Goal: Task Accomplishment & Management: Use online tool/utility

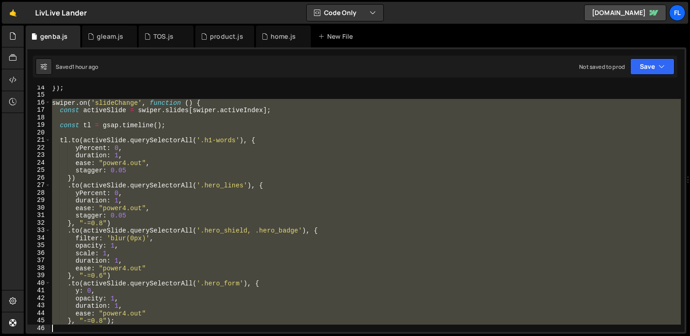
scroll to position [250, 0]
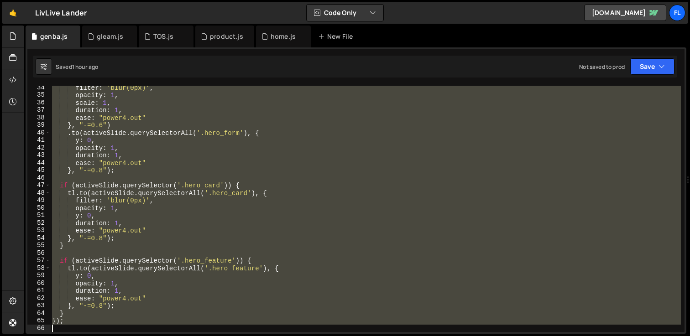
drag, startPoint x: 52, startPoint y: 110, endPoint x: 263, endPoint y: 373, distance: 337.0
click at [263, 336] on html "Projects [GEOGRAPHIC_DATA] Blog Fl Projects Your Teams Account Upgrade Logout" at bounding box center [345, 168] width 690 height 336
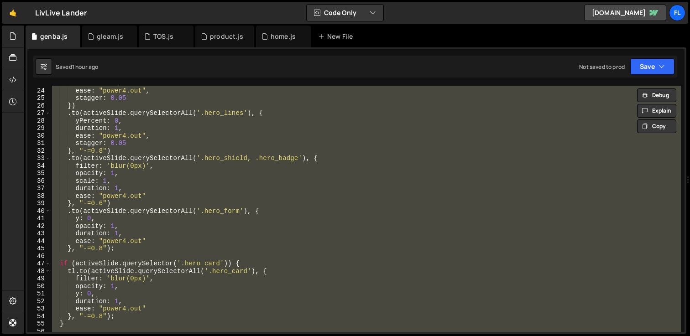
scroll to position [0, 0]
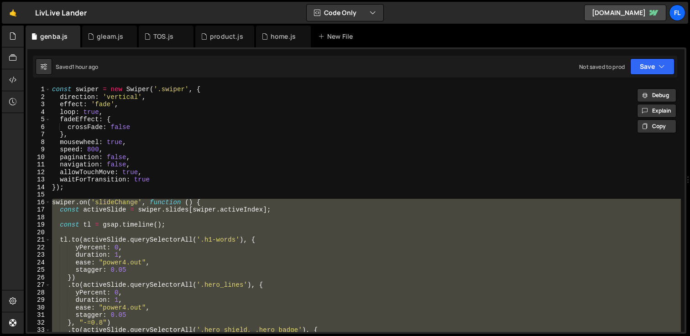
paste textarea "swiper.emit('slideChange');"
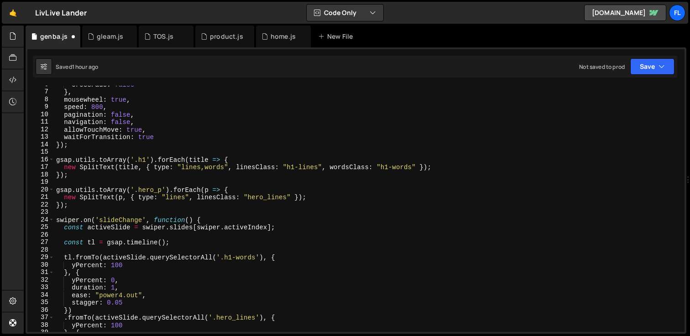
scroll to position [39, 0]
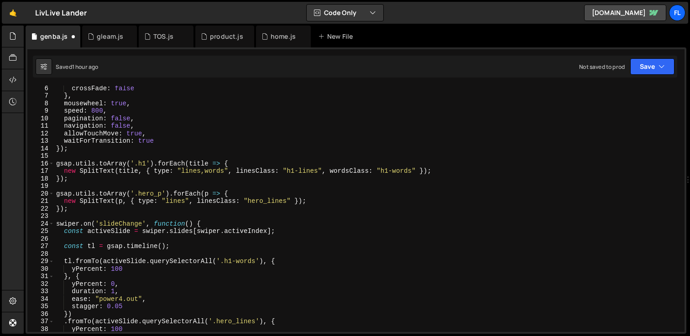
click at [242, 162] on div "crossFade : false } , mousewheel : true , speed : 800 , pagination : false , na…" at bounding box center [367, 214] width 626 height 261
type textarea "gsap.utils.toArray('.h1').forEach(title => {"
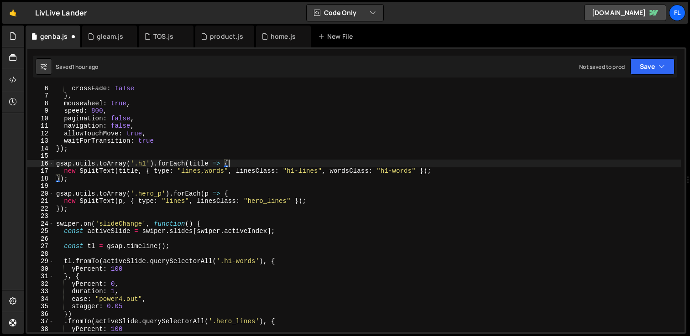
click at [235, 165] on div "crossFade : false } , mousewheel : true , speed : 800 , pagination : false , na…" at bounding box center [367, 214] width 626 height 261
click at [10, 300] on icon at bounding box center [12, 301] width 7 height 10
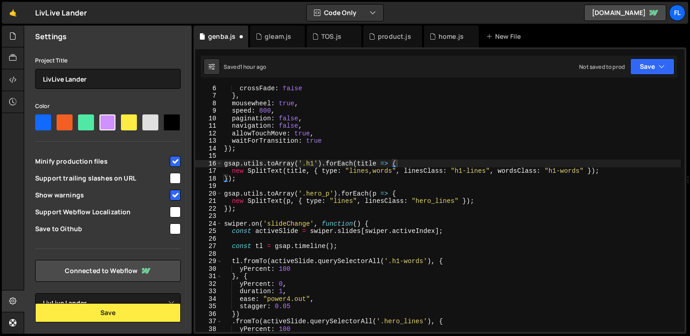
scroll to position [54, 0]
click at [95, 296] on select "Select Project LivLive Lander" at bounding box center [107, 303] width 145 height 20
click at [9, 296] on icon at bounding box center [12, 301] width 7 height 10
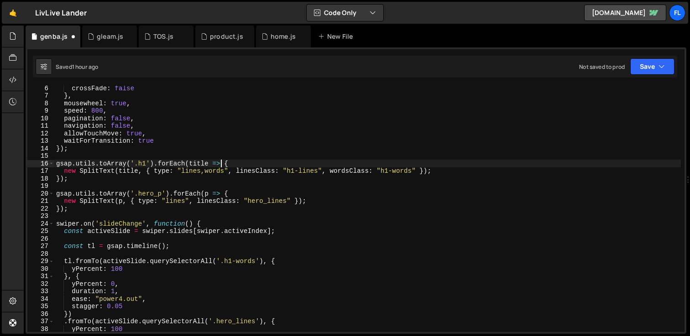
click at [219, 161] on div "crossFade : false } , mousewheel : true , speed : 800 , pagination : false , na…" at bounding box center [367, 214] width 626 height 261
click at [680, 19] on div "Fl" at bounding box center [677, 13] width 16 height 16
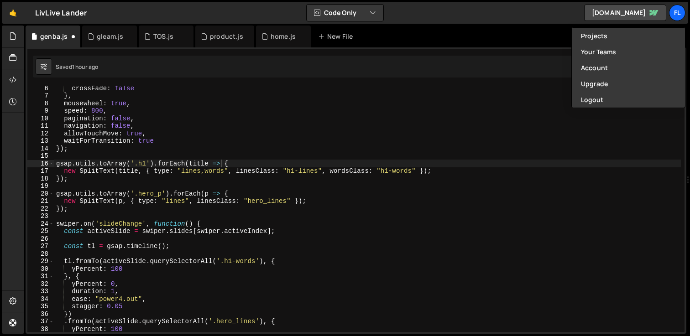
click at [335, 218] on div "crossFade : false } , mousewheel : true , speed : 800 , pagination : false , na…" at bounding box center [367, 214] width 626 height 261
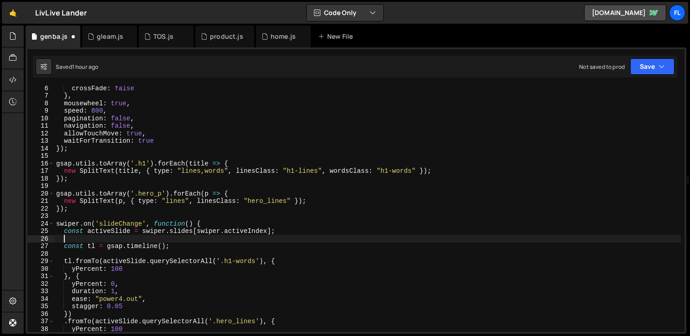
click at [164, 238] on div "crossFade : false } , mousewheel : true , speed : 800 , pagination : false , na…" at bounding box center [367, 214] width 626 height 261
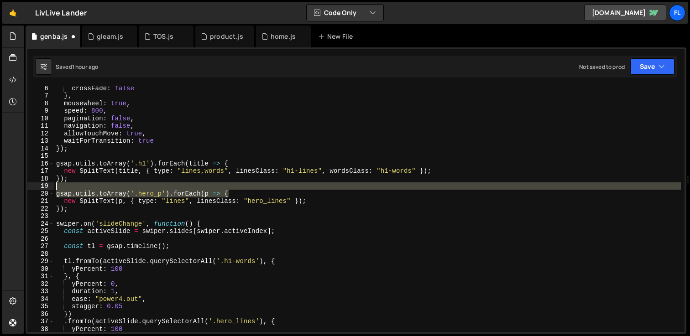
click at [236, 188] on div "crossFade : false } , mousewheel : true , speed : 800 , pagination : false , na…" at bounding box center [367, 214] width 626 height 261
click at [166, 208] on div "crossFade : false } , mousewheel : true , speed : 800 , pagination : false , na…" at bounding box center [367, 214] width 626 height 261
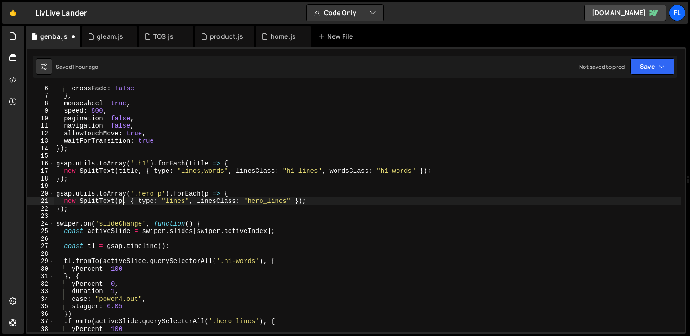
click at [123, 202] on div "crossFade : false } , mousewheel : true , speed : 800 , pagination : false , na…" at bounding box center [367, 214] width 626 height 261
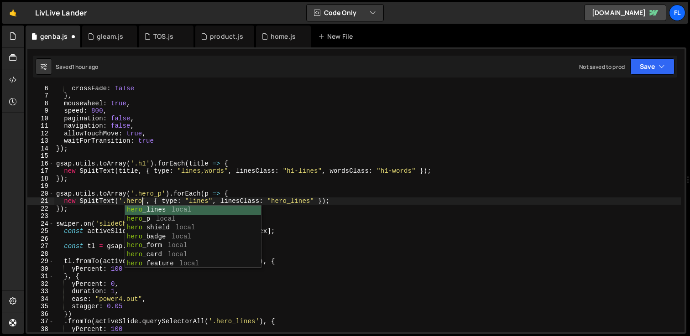
scroll to position [0, 6]
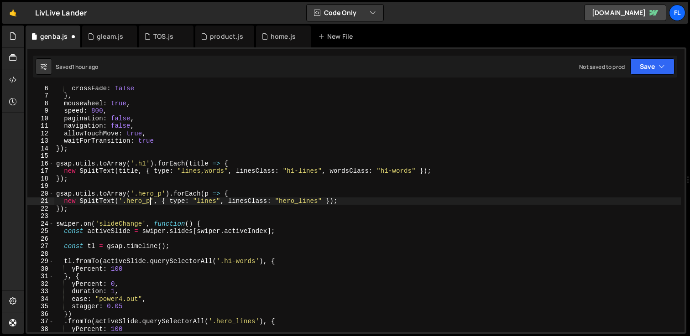
click at [126, 171] on div "crossFade : false } , mousewheel : true , speed : 800 , pagination : false , na…" at bounding box center [367, 214] width 626 height 261
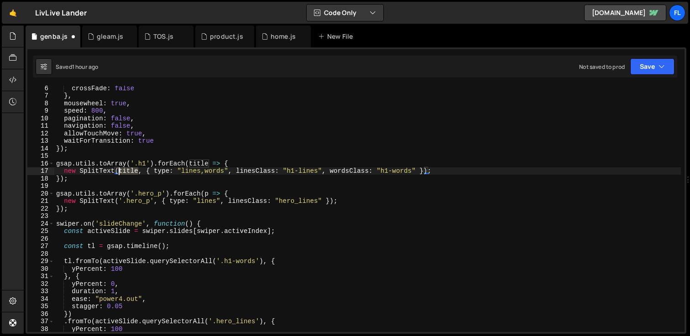
click at [126, 171] on div "crossFade : false } , mousewheel : true , speed : 800 , pagination : false , na…" at bounding box center [367, 214] width 626 height 261
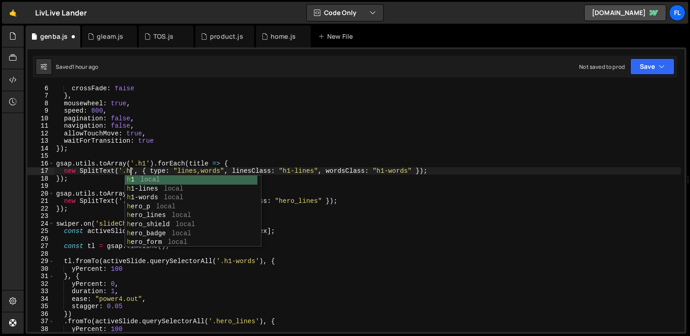
scroll to position [0, 5]
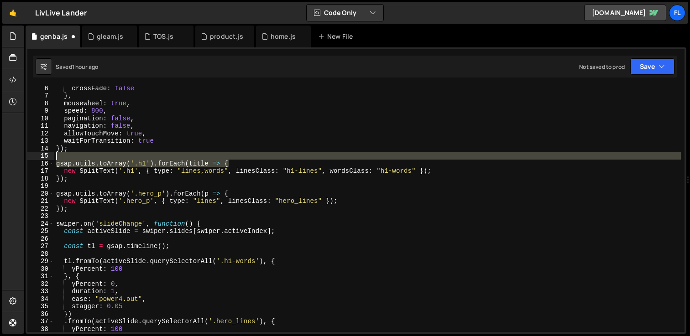
click at [237, 159] on div "crossFade : false } , mousewheel : true , speed : 800 , pagination : false , na…" at bounding box center [367, 214] width 626 height 261
type textarea "gsap.utils.toArray('.h1').forEach(title => {"
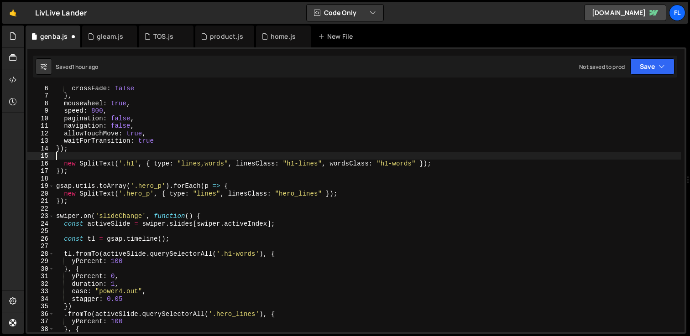
scroll to position [0, 0]
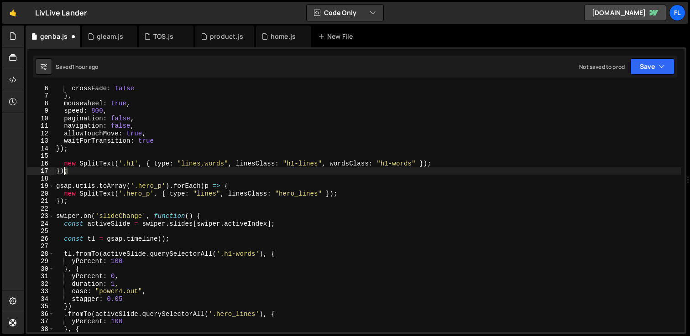
drag, startPoint x: 69, startPoint y: 174, endPoint x: 48, endPoint y: 172, distance: 21.0
click at [48, 172] on div "6 7 8 9 10 11 12 13 14 15 16 17 18 19 20 21 22 23 24 25 26 27 28 29 30 31 32 33…" at bounding box center [355, 209] width 657 height 246
type textarea "});"
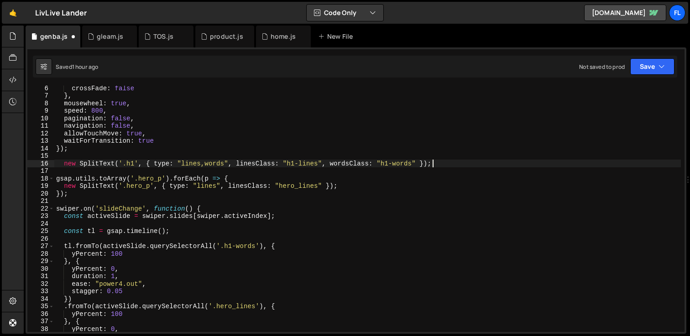
click at [64, 165] on div "crossFade : false } , mousewheel : true , speed : 800 , pagination : false , na…" at bounding box center [367, 214] width 626 height 261
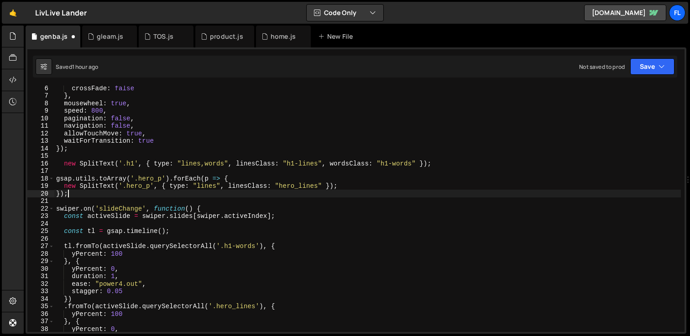
drag, startPoint x: 70, startPoint y: 194, endPoint x: 47, endPoint y: 194, distance: 22.8
click at [47, 194] on div "new SplitText('.h1', { type: "lines,words", linesClass: "h1-lines", wordsClass:…" at bounding box center [355, 209] width 657 height 246
type textarea "});"
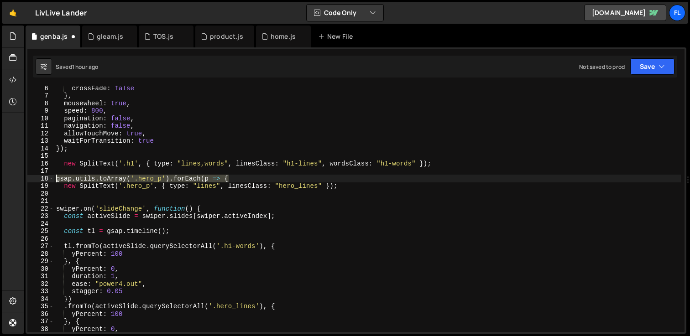
drag, startPoint x: 237, startPoint y: 177, endPoint x: 27, endPoint y: 177, distance: 209.3
click at [27, 177] on div "6 7 8 9 10 11 12 13 14 15 16 17 18 19 20 21 22 23 24 25 26 27 28 29 30 31 32 33…" at bounding box center [355, 209] width 657 height 246
type textarea "gsap.utils.toArray('.hero_p').forEach(p => {"
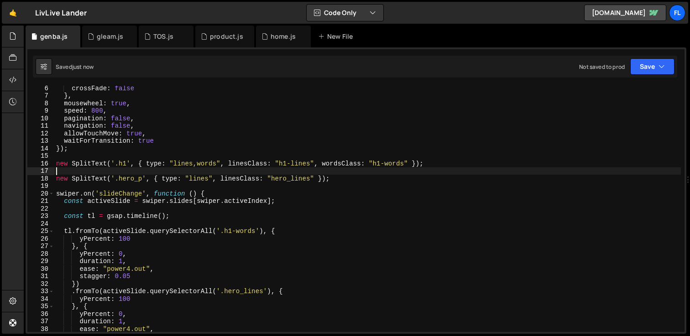
scroll to position [54, 0]
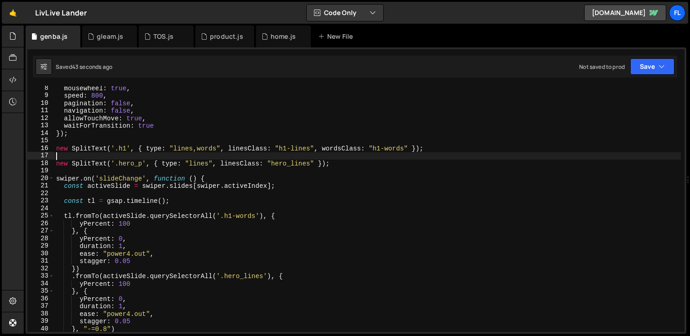
click at [223, 150] on div "mousewheel : true , speed : 800 , pagination : false , navigation : false , all…" at bounding box center [367, 214] width 626 height 261
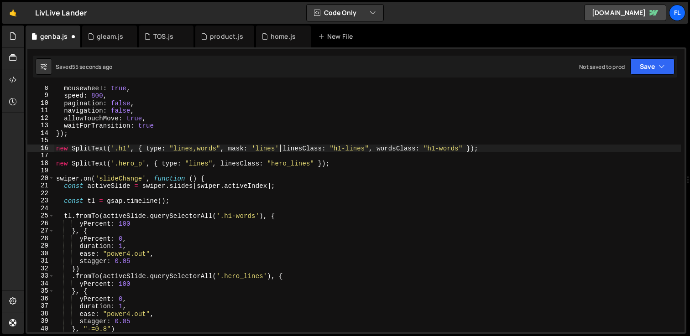
scroll to position [0, 16]
drag, startPoint x: 379, startPoint y: 149, endPoint x: 287, endPoint y: 145, distance: 91.8
click at [287, 145] on div "mousewheel : true , speed : 800 , pagination : false , navigation : false , all…" at bounding box center [367, 214] width 626 height 261
click at [217, 164] on div "mousewheel : true , speed : 800 , pagination : false , navigation : false , all…" at bounding box center [367, 214] width 626 height 261
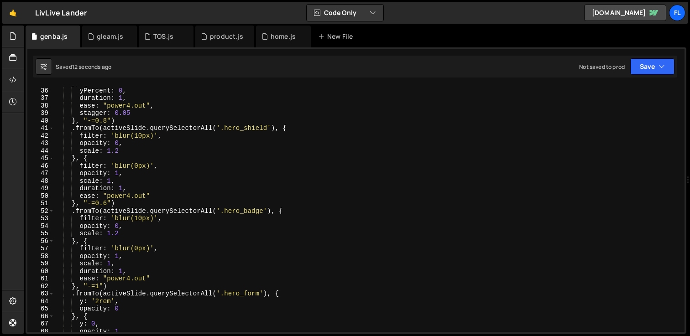
scroll to position [322, 0]
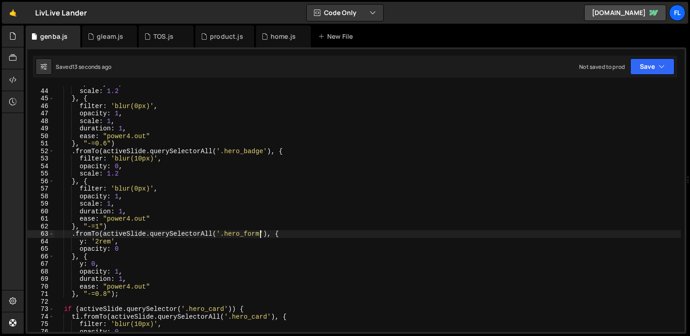
click at [261, 233] on div "opacity : 0 , scale : 1.2 } , { filter : 'blur(0px)' , opacity : 1 , scale : 1 …" at bounding box center [367, 210] width 626 height 261
click at [224, 234] on div "opacity : 0 , scale : 1.2 } , { filter : 'blur(0px)' , opacity : 1 , scale : 1 …" at bounding box center [367, 210] width 626 height 261
paste textarea "-wrap"
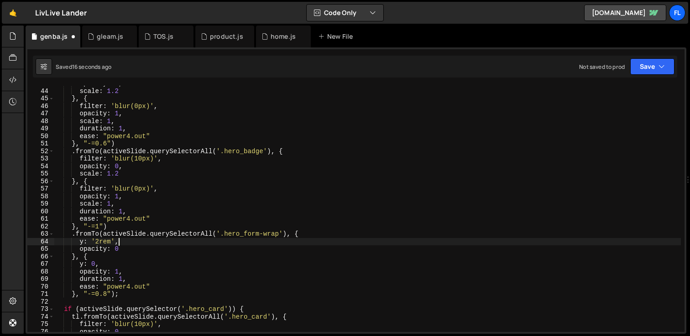
click at [166, 239] on div "opacity : 0 , scale : 1.2 } , { filter : 'blur(0px)' , opacity : 1 , scale : 1 …" at bounding box center [367, 210] width 626 height 261
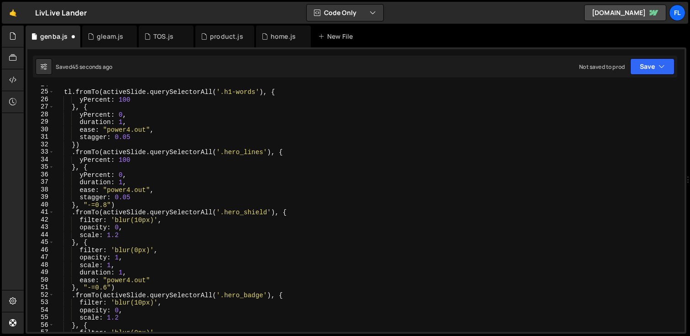
scroll to position [180, 0]
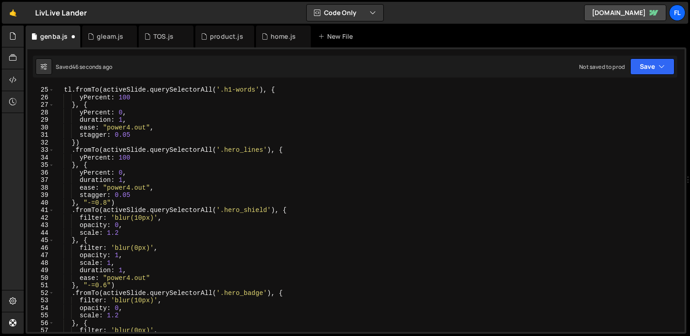
click at [298, 146] on div "tl . fromTo ( activeSlide . querySelectorAll ( '.h1-words' ) , { yPercent : 100…" at bounding box center [367, 208] width 626 height 261
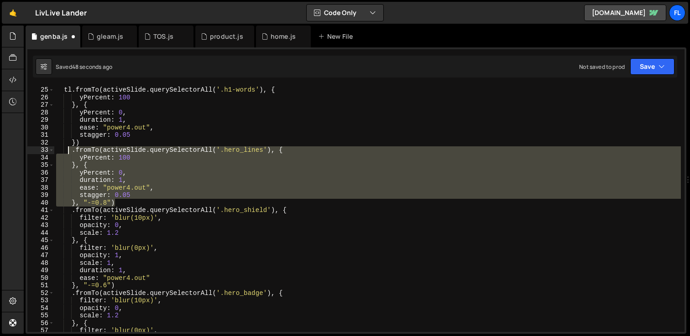
drag, startPoint x: 119, startPoint y: 204, endPoint x: 68, endPoint y: 147, distance: 76.2
click at [68, 147] on div "tl . fromTo ( activeSlide . querySelectorAll ( '.h1-words' ) , { yPercent : 100…" at bounding box center [367, 208] width 626 height 261
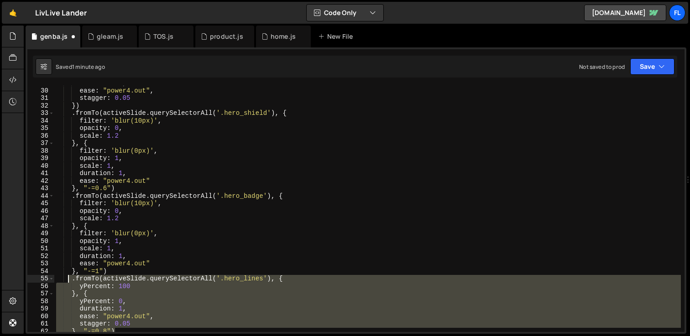
scroll to position [216, 0]
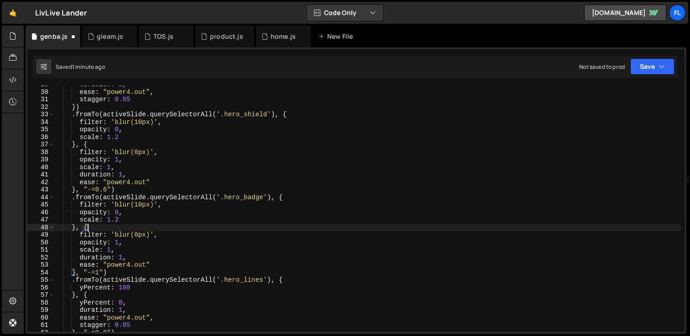
click at [111, 224] on div "duration : 1 , ease : "power4.out" , stagger : 0.05 }) . fromTo ( activeSlide .…" at bounding box center [367, 211] width 626 height 261
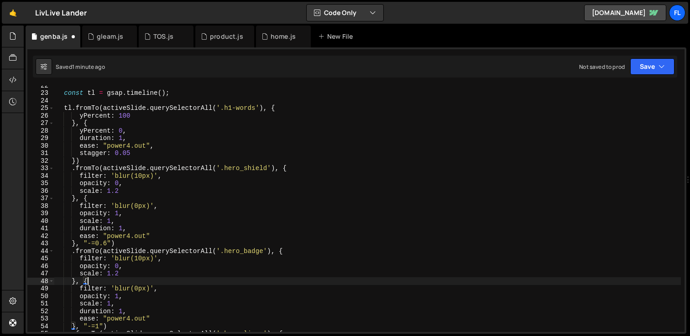
scroll to position [161, 0]
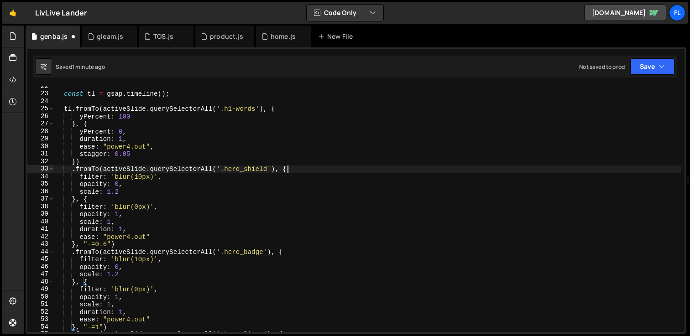
click at [306, 170] on div "const tl = gsap . timeline ( ) ; tl . fromTo ( activeSlide . querySelectorAll (…" at bounding box center [367, 213] width 626 height 261
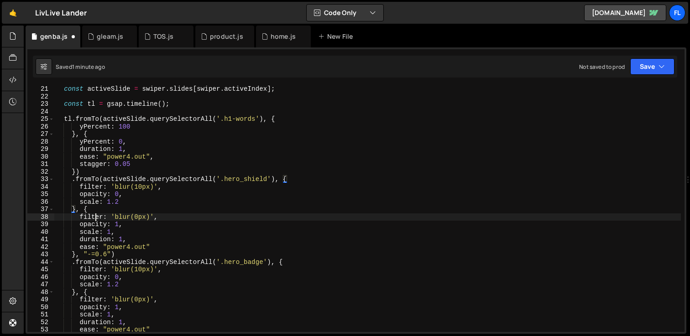
click at [97, 215] on div "const activeSlide = swiper . slides [ swiper . activeIndex ] ; const tl = gsap …" at bounding box center [367, 215] width 626 height 261
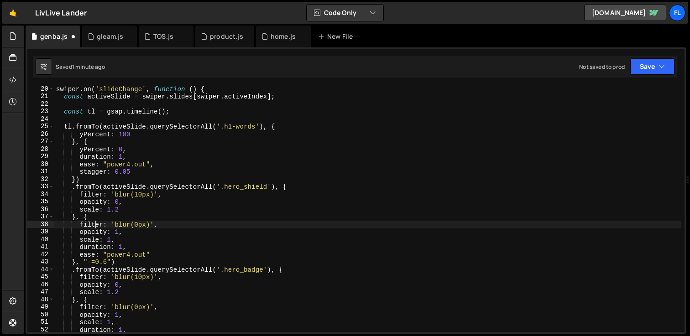
click at [280, 127] on div "swiper . on ( 'slideChange' , function ( ) { const activeSlide = swiper . slide…" at bounding box center [367, 215] width 626 height 261
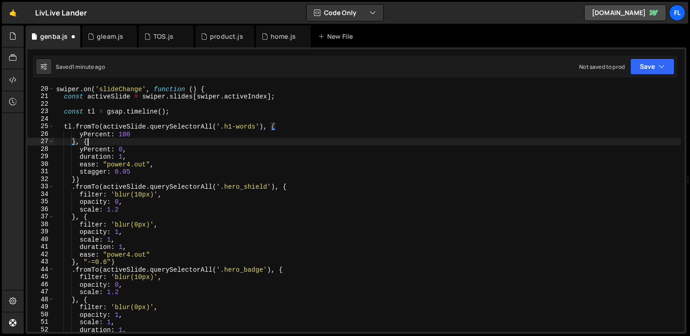
click at [97, 142] on div "swiper . on ( 'slideChange' , function ( ) { const activeSlide = swiper . slide…" at bounding box center [367, 215] width 626 height 261
click at [93, 180] on div "swiper . on ( 'slideChange' , function ( ) { const activeSlide = swiper . slide…" at bounding box center [367, 215] width 626 height 261
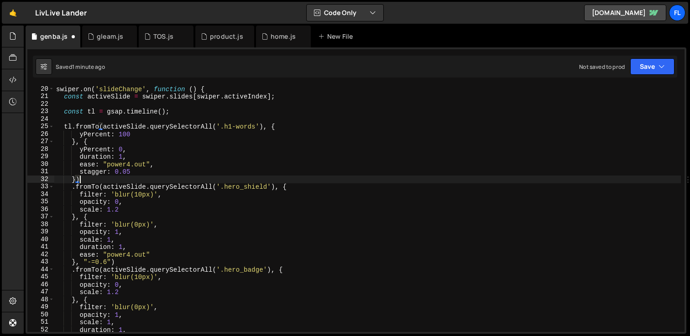
scroll to position [0, 1]
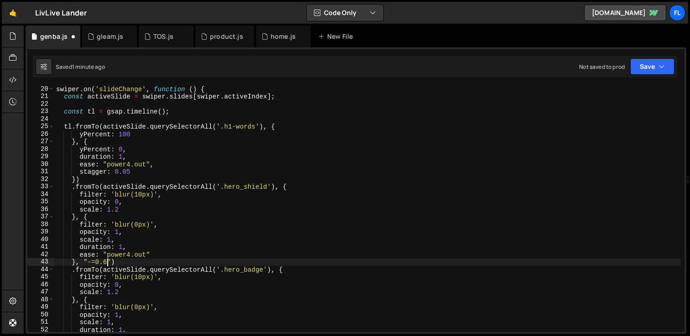
click at [107, 265] on div "swiper . on ( 'slideChange' , function ( ) { const activeSlide = swiper . slide…" at bounding box center [367, 215] width 626 height 261
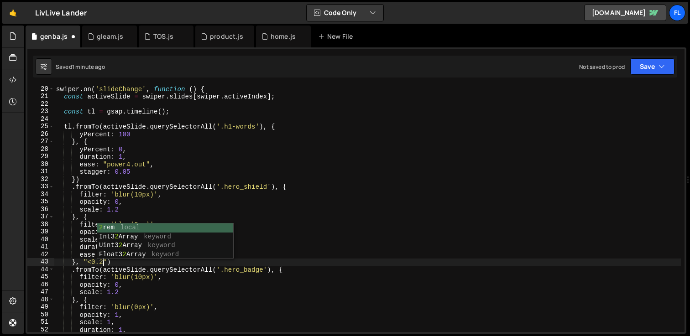
scroll to position [0, 3]
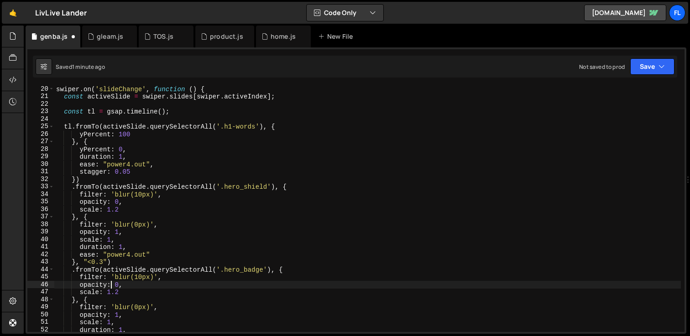
click at [112, 284] on div "swiper . on ( 'slideChange' , function ( ) { const activeSlide = swiper . slide…" at bounding box center [367, 215] width 626 height 261
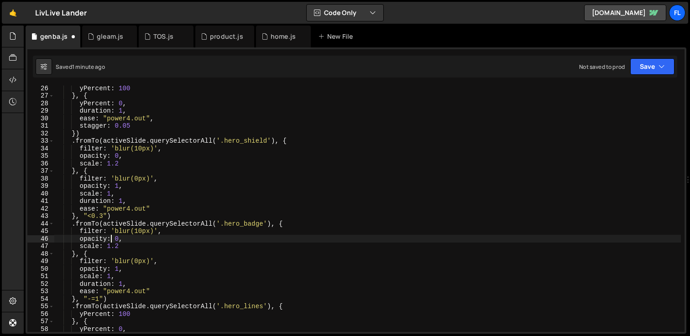
scroll to position [194, 0]
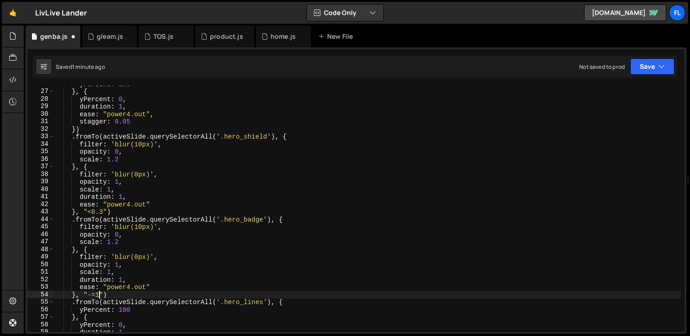
click at [100, 292] on div "yPercent : 100 } , { yPercent : 0 , duration : 1 , ease : "power4.out" , stagge…" at bounding box center [367, 210] width 626 height 261
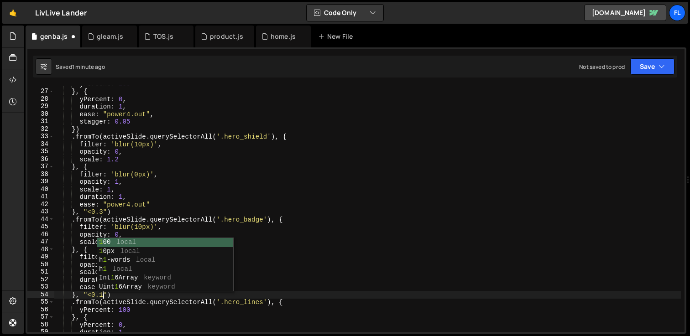
click at [152, 184] on div "yPercent : 100 } , { yPercent : 0 , duration : 1 , ease : "power4.out" , stagge…" at bounding box center [367, 210] width 626 height 261
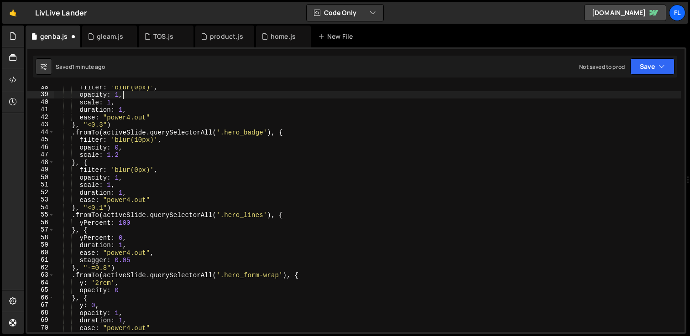
scroll to position [280, 0]
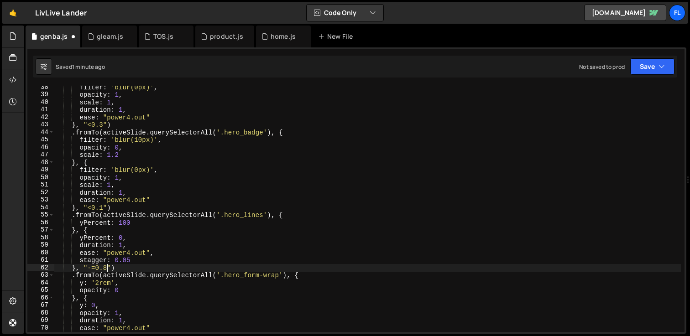
click at [105, 267] on div "filter : 'blur(0px)' , opacity : 1 , scale : 1 , duration : 1 , ease : "power4.…" at bounding box center [367, 213] width 626 height 261
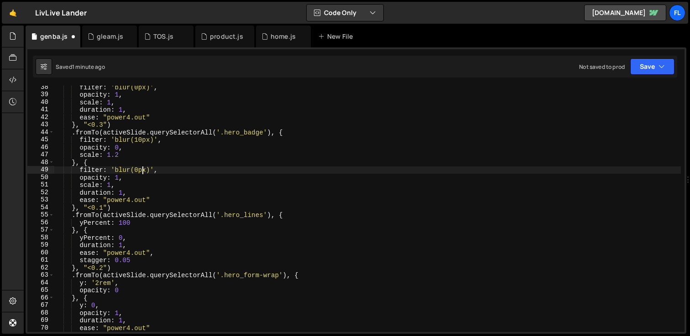
click at [140, 172] on div "filter : 'blur(0px)' , opacity : 1 , scale : 1 , duration : 1 , ease : "power4.…" at bounding box center [367, 213] width 626 height 261
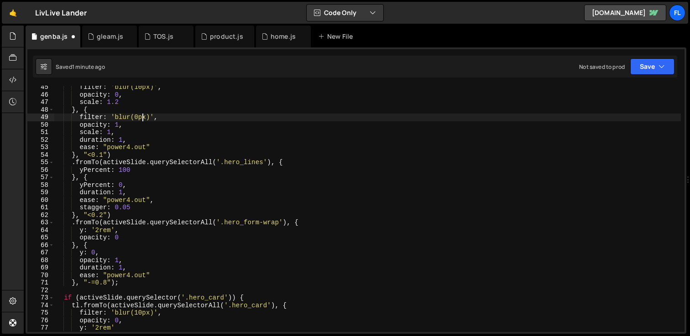
scroll to position [348, 0]
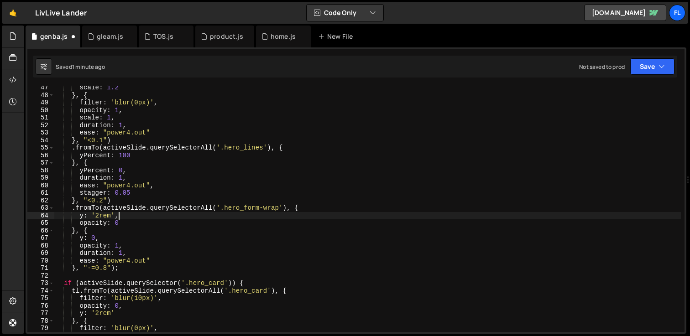
click at [151, 219] on div "scale : 1.2 } , { filter : 'blur(0px)' , opacity : 1 , scale : 1 , duration : 1…" at bounding box center [367, 214] width 626 height 261
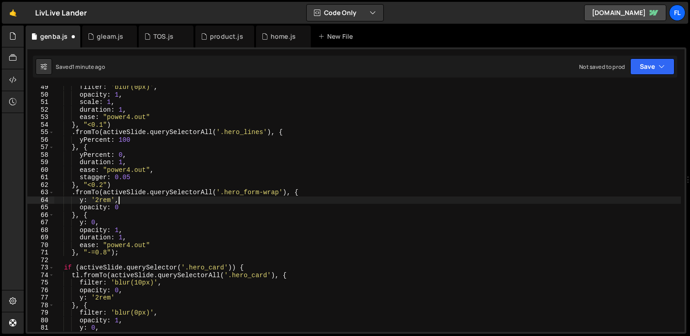
scroll to position [364, 0]
click at [107, 248] on div "filter : 'blur(0px)' , opacity : 1 , scale : 1 , duration : 1 , ease : "power4.…" at bounding box center [367, 213] width 626 height 261
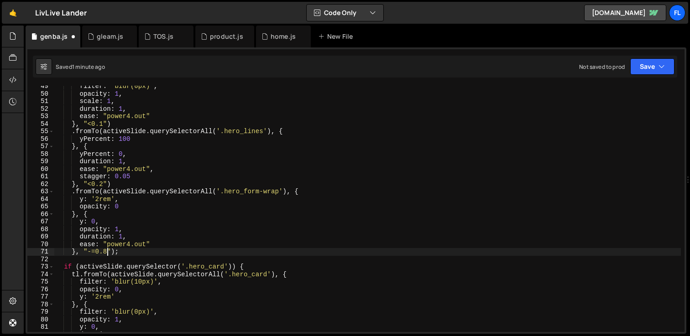
click at [107, 251] on div "filter : 'blur(0px)' , opacity : 1 , scale : 1 , duration : 1 , ease : "power4.…" at bounding box center [367, 213] width 626 height 261
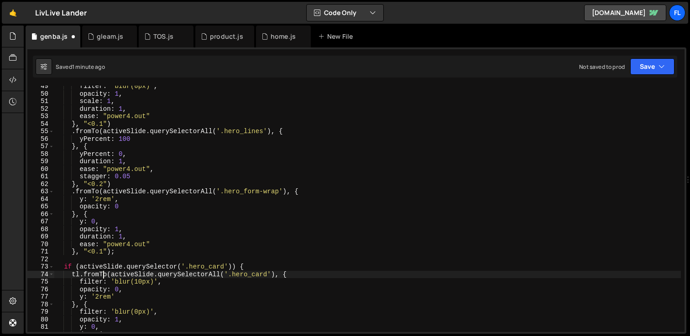
click at [103, 271] on div "filter : 'blur(0px)' , opacity : 1 , scale : 1 , duration : 1 , ease : "power4.…" at bounding box center [367, 213] width 626 height 261
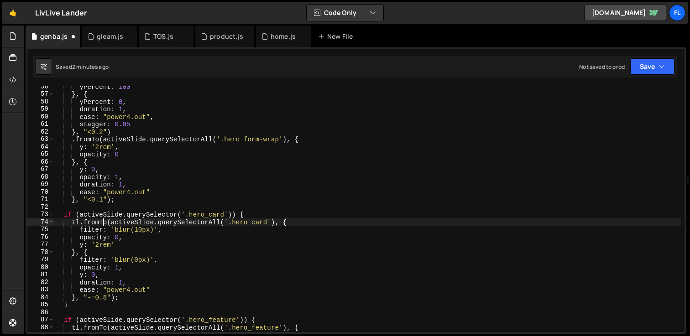
scroll to position [419, 0]
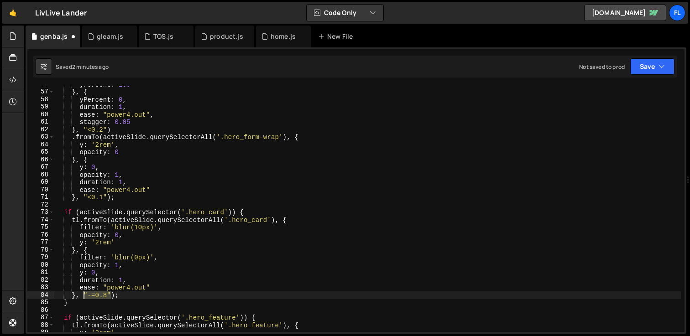
drag, startPoint x: 109, startPoint y: 295, endPoint x: 82, endPoint y: 296, distance: 27.4
click at [82, 296] on div "yPercent : 100 } , { yPercent : 0 , duration : 1 , ease : "power4.out" , stagge…" at bounding box center [367, 211] width 626 height 261
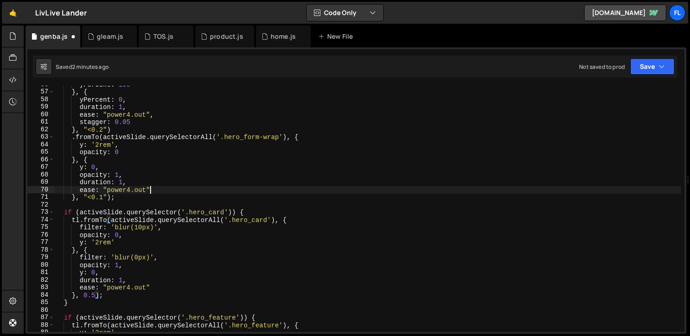
click at [156, 192] on div "yPercent : 100 } , { yPercent : 0 , duration : 1 , ease : "power4.out" , stagge…" at bounding box center [367, 211] width 626 height 261
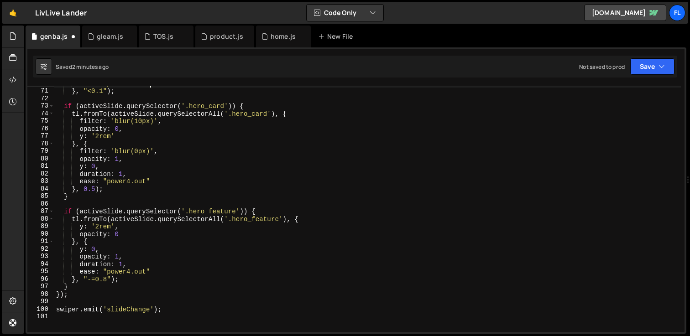
scroll to position [527, 0]
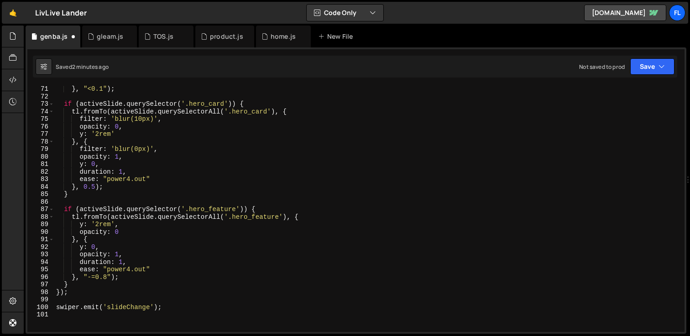
click at [109, 278] on div "} , "<0.1" ) ; if ( activeSlide . querySelector ( '.hero_card' )) { tl . fromTo…" at bounding box center [367, 215] width 626 height 261
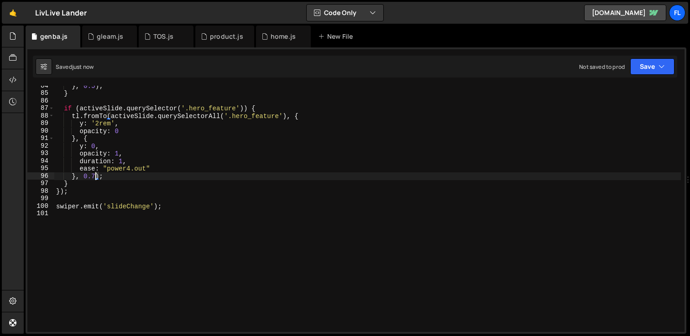
scroll to position [628, 0]
click at [175, 206] on div "} , 0.5 ) ; } if ( activeSlide . querySelector ( '.hero_feature' )) { tl . from…" at bounding box center [367, 212] width 626 height 261
type textarea "swiper.emit('slideChange');"
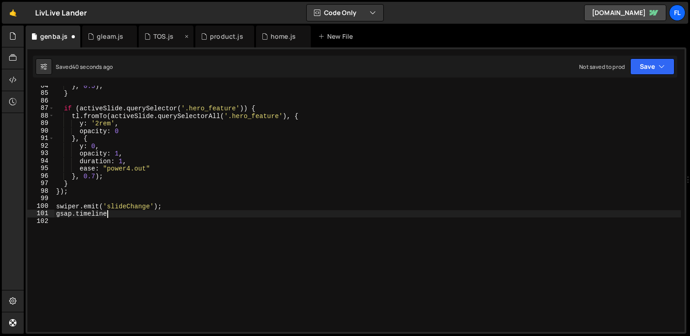
scroll to position [0, 4]
type textarea "gsap.timeline({)"
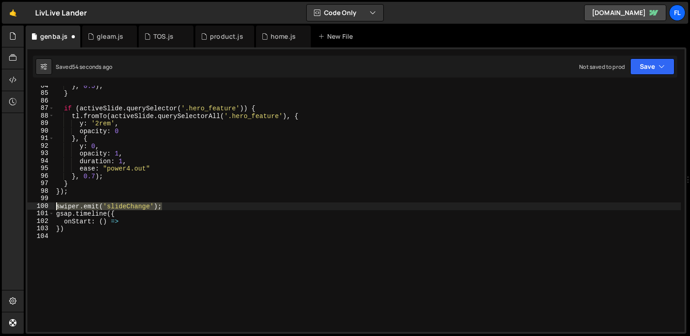
drag, startPoint x: 170, startPoint y: 207, endPoint x: 28, endPoint y: 205, distance: 142.3
click at [28, 205] on div "onStart: () => 84 85 86 87 88 89 90 91 92 93 94 95 96 97 98 99 100 101 102 103 …" at bounding box center [355, 209] width 657 height 246
type textarea "swiper.emit('slideChange');"
click at [134, 221] on div "} , 0.5 ) ; } if ( activeSlide . querySelector ( '.hero_feature' )) { tl . from…" at bounding box center [367, 212] width 626 height 261
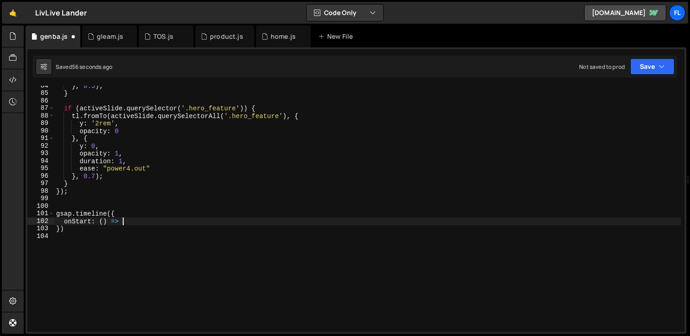
paste textarea "swiper.emit('slideChange');"
click at [74, 229] on div "} , 0.5 ) ; } if ( activeSlide . querySelector ( '.hero_feature' )) { tl . from…" at bounding box center [367, 212] width 626 height 261
click at [237, 221] on div "} , 0.5 ) ; } if ( activeSlide . querySelector ( '.hero_feature' )) { tl . from…" at bounding box center [367, 212] width 626 height 261
click at [72, 228] on div "} , 0.5 ) ; } if ( activeSlide . querySelector ( '.hero_feature' )) { tl . from…" at bounding box center [367, 212] width 626 height 261
type textarea "})"
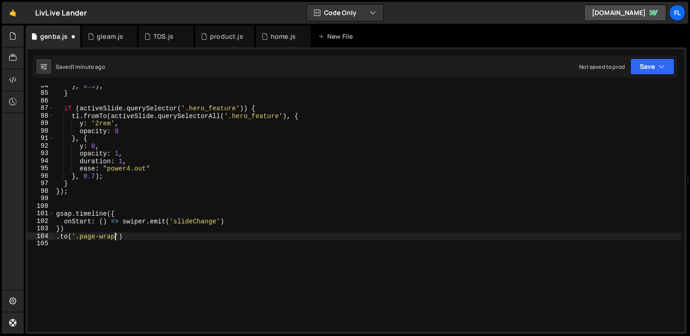
scroll to position [0, 4]
click at [130, 236] on div "} , 0.5 ) ; } if ( activeSlide . querySelector ( '.hero_feature' )) { tl . from…" at bounding box center [367, 212] width 626 height 261
type textarea ".to('.page-wrapper, {"
type textarea "opacity: 1,"
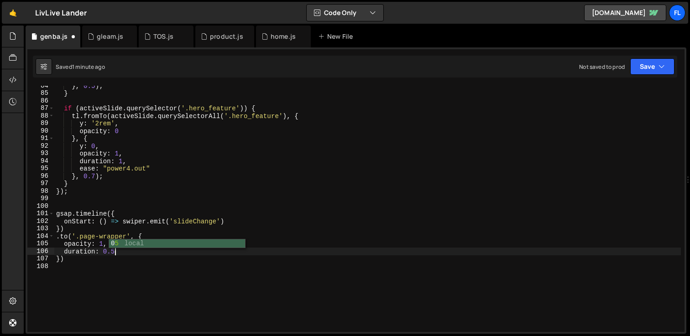
type textarea "duration: 0.5,"
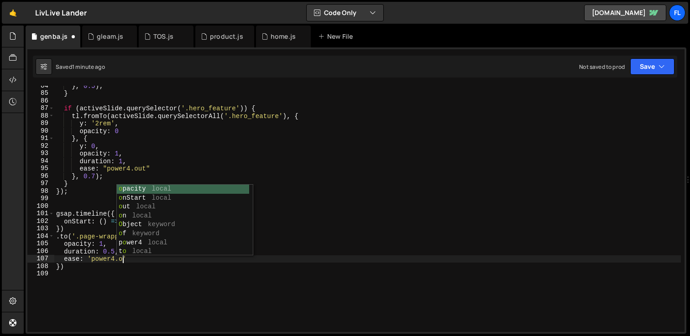
scroll to position [0, 5]
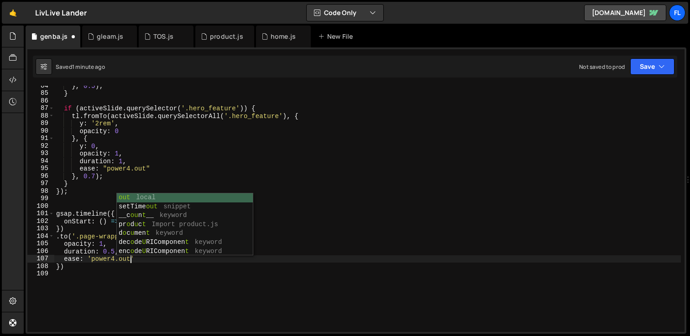
click at [60, 261] on div "} , 0.5 ) ; } if ( activeSlide . querySelector ( '.hero_feature' )) { tl . from…" at bounding box center [367, 212] width 626 height 261
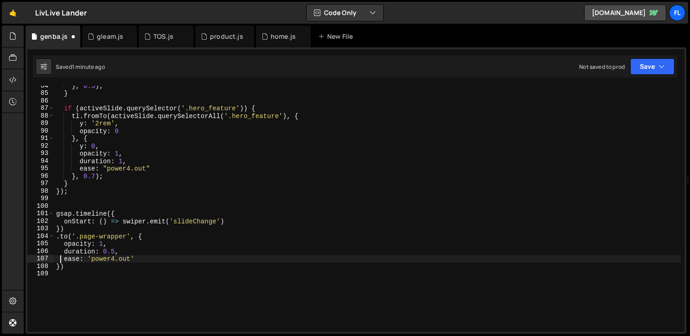
click at [68, 265] on div "} , 0.5 ) ; } if ( activeSlide . querySelector ( '.hero_feature' )) { tl . from…" at bounding box center [367, 212] width 626 height 261
type textarea "})"
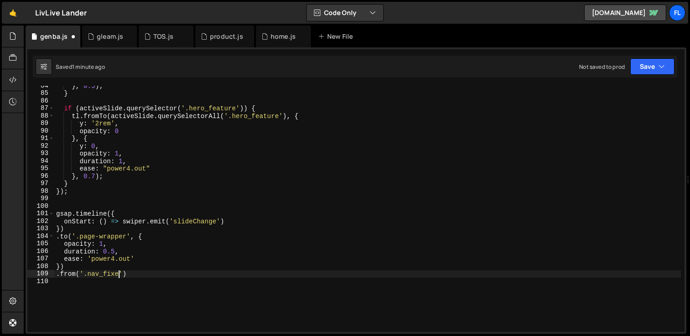
scroll to position [0, 4]
click at [125, 273] on div "} , 0.5 ) ; } if ( activeSlide . querySelector ( '.hero_feature' )) { tl . from…" at bounding box center [367, 212] width 626 height 261
type textarea ".from('.nav_fixed', {)"
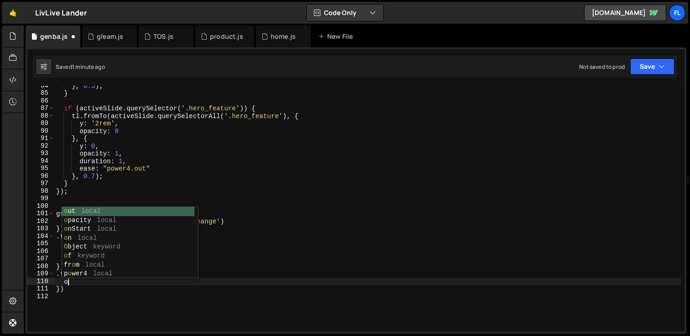
scroll to position [0, 0]
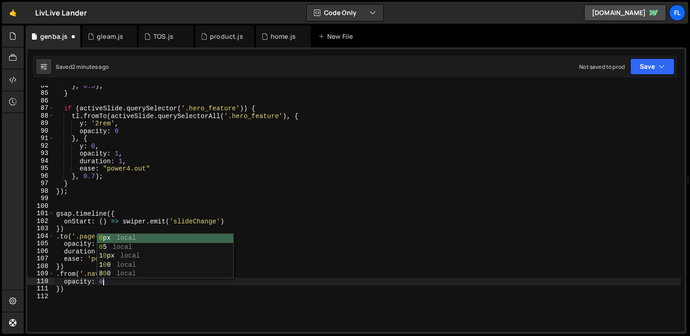
type textarea "opacity: 0,"
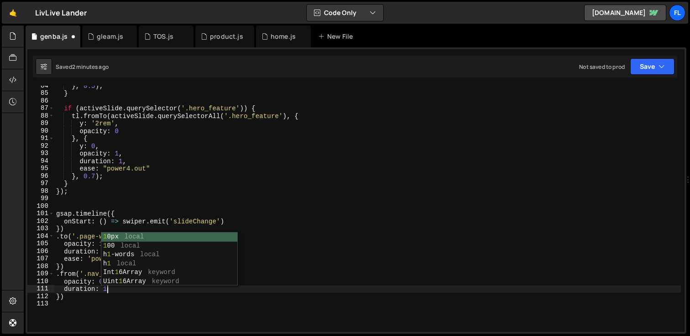
scroll to position [0, 3]
type textarea "duration: 1,"
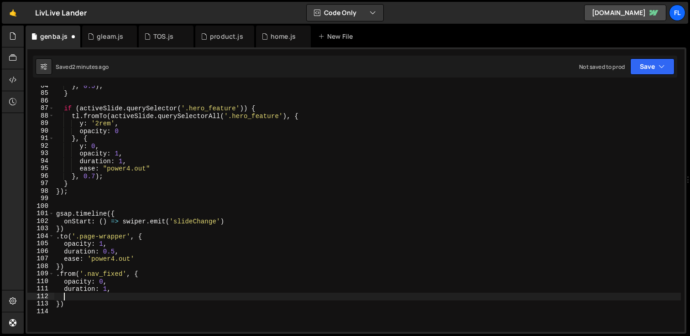
scroll to position [0, 0]
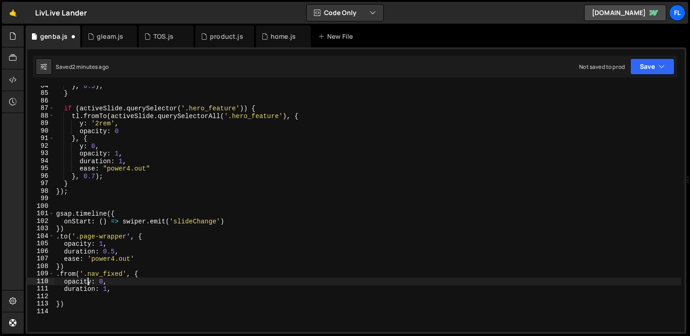
click at [87, 282] on div "} , 0.5 ) ; } if ( activeSlide . querySelector ( '.hero_feature' )) { tl . from…" at bounding box center [367, 212] width 626 height 261
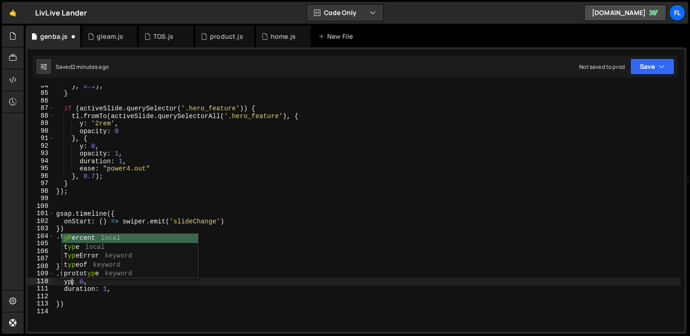
scroll to position [0, 1]
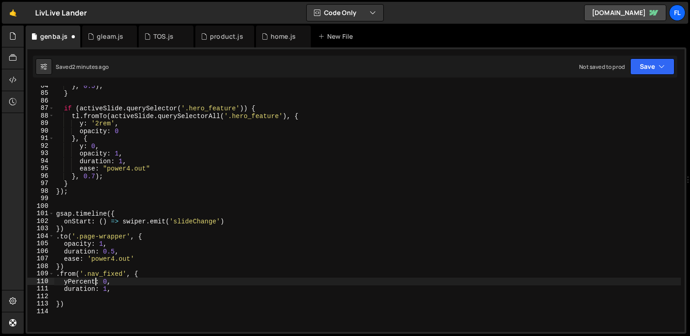
click at [103, 279] on div "} , 0.5 ) ; } if ( activeSlide . querySelector ( '.hero_feature' )) { tl . from…" at bounding box center [367, 212] width 626 height 261
type textarea "yPercent: -100,"
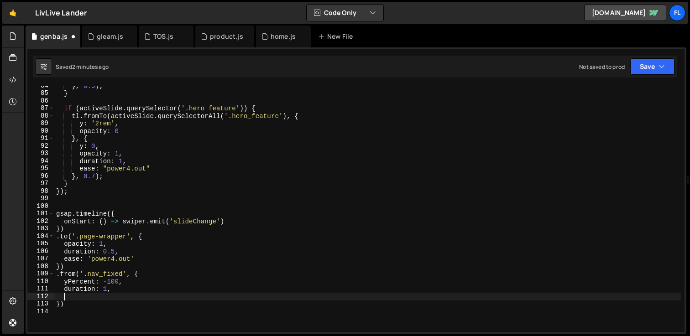
click at [76, 298] on div "} , 0.5 ) ; } if ( activeSlide . querySelector ( '.hero_feature' )) { tl . from…" at bounding box center [367, 212] width 626 height 261
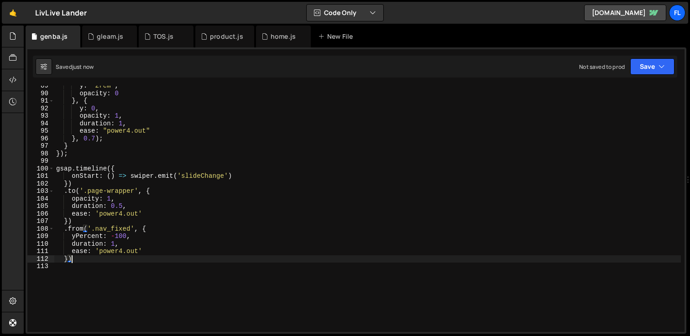
scroll to position [668, 0]
click at [68, 257] on div "y : '2rem' , opacity : 0 } , { y : 0 , opacity : 1 , duration : 1 , ease : "pow…" at bounding box center [367, 210] width 626 height 261
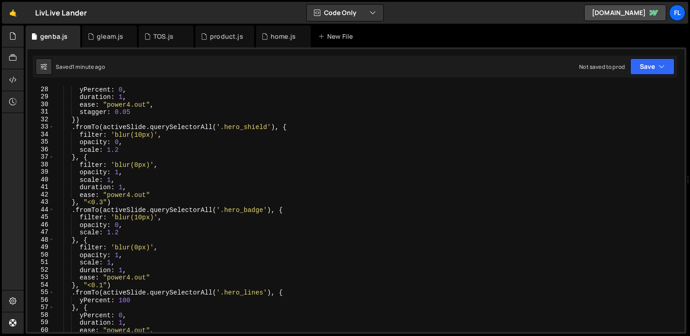
scroll to position [202, 0]
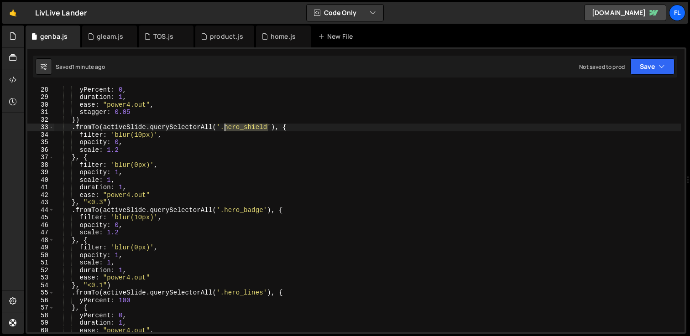
drag, startPoint x: 269, startPoint y: 129, endPoint x: 224, endPoint y: 126, distance: 45.2
click at [224, 126] on div "} , { yPercent : 0 , duration : 1 , ease : "power4.out" , stagger : 0.05 }) . f…" at bounding box center [367, 208] width 626 height 261
paste textarea "ei"
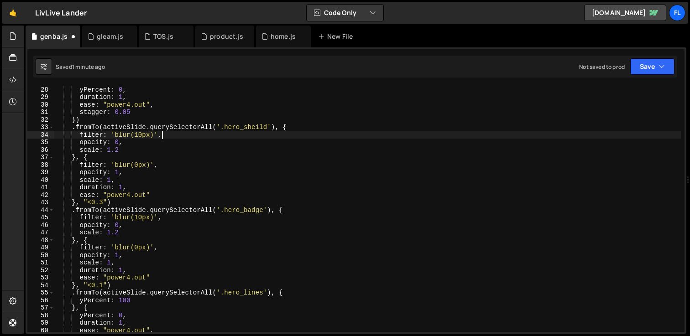
click at [229, 138] on div "} , { yPercent : 0 , duration : 1 , ease : "power4.out" , stagger : 0.05 }) . f…" at bounding box center [367, 208] width 626 height 261
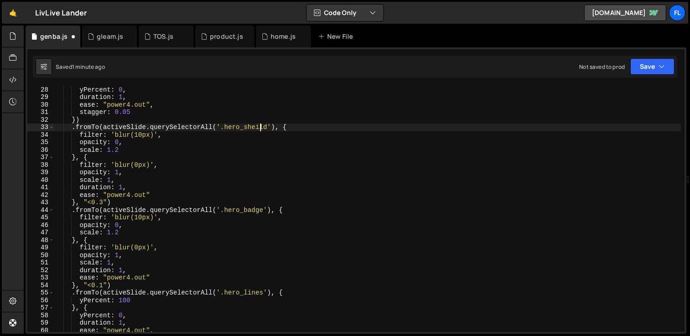
click at [258, 128] on div "} , { yPercent : 0 , duration : 1 , ease : "power4.out" , stagger : 0.05 }) . f…" at bounding box center [367, 208] width 626 height 261
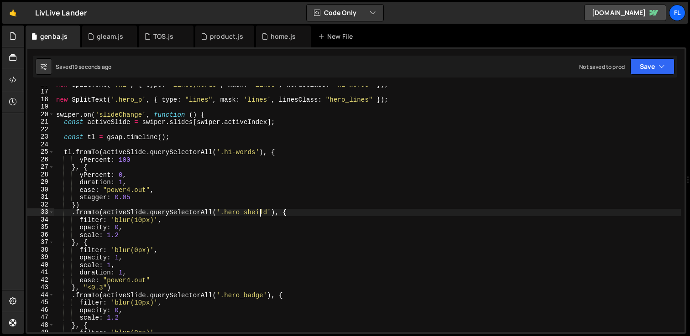
scroll to position [116, 0]
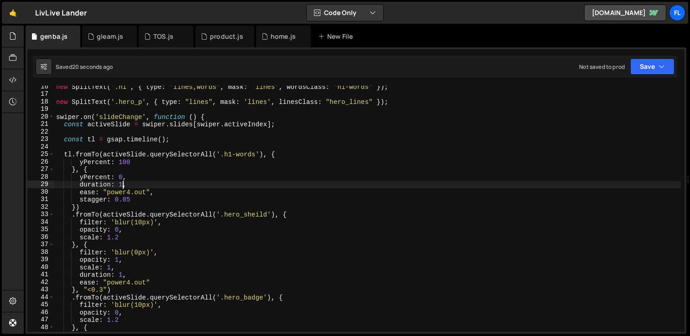
click at [123, 185] on div "new SplitText ( '.h1' , { type : "lines,words" , mask : 'lines' , wordsClass : …" at bounding box center [367, 213] width 626 height 261
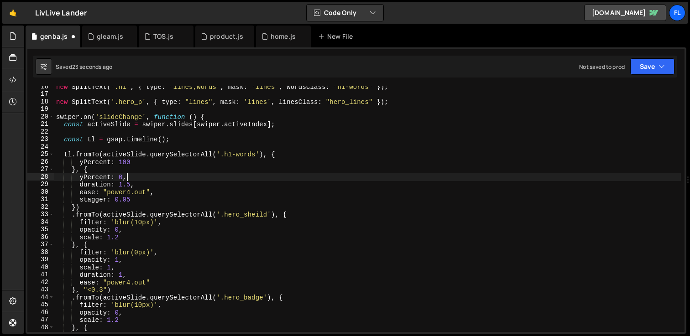
click at [130, 174] on div "new SplitText ( '.h1' , { type : "lines,words" , mask : 'lines' , wordsClass : …" at bounding box center [367, 213] width 626 height 261
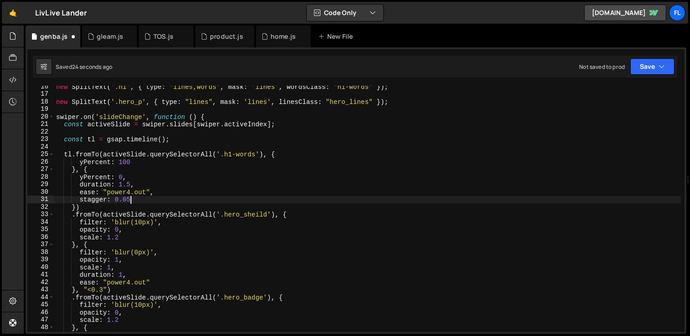
click at [133, 201] on div "new SplitText ( '.h1' , { type : "lines,words" , mask : 'lines' , wordsClass : …" at bounding box center [367, 213] width 626 height 261
click at [123, 231] on div "new SplitText ( '.h1' , { type : "lines,words" , mask : 'lines' , wordsClass : …" at bounding box center [367, 213] width 626 height 261
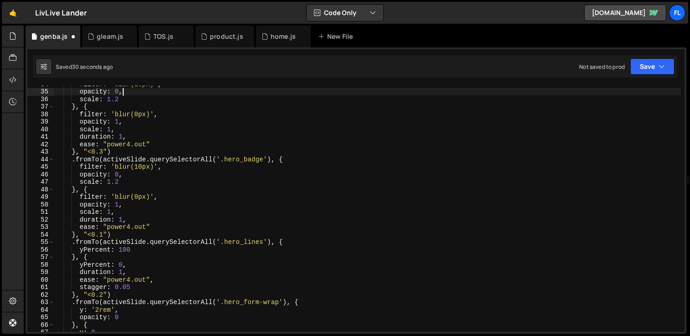
scroll to position [261, 0]
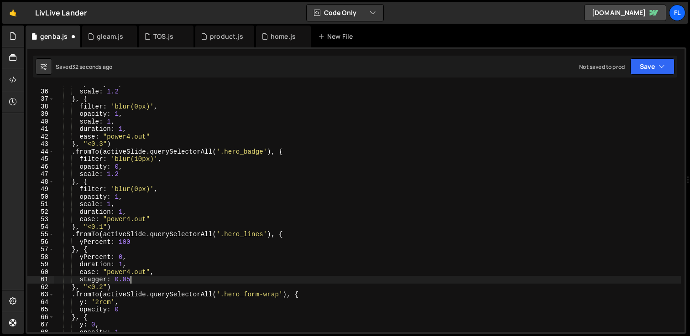
click at [135, 278] on div "opacity : 0 , scale : 1.2 } , { filter : 'blur(0px)' , opacity : 1 , scale : 1 …" at bounding box center [367, 210] width 626 height 261
type textarea "stagger: 0.05"
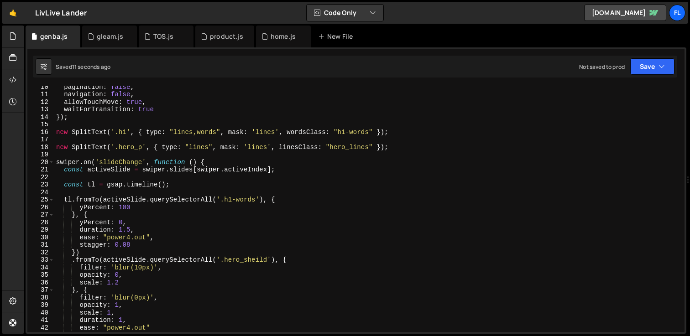
scroll to position [0, 0]
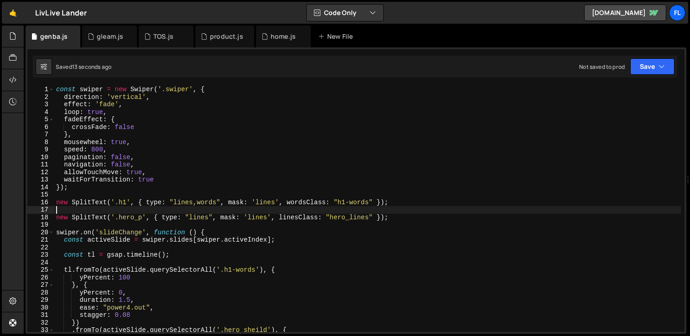
click at [218, 210] on div "const swiper = new Swiper ( '.swiper' , { direction : 'vertical' , effect : 'fa…" at bounding box center [367, 216] width 626 height 261
type textarea "new SplitText('.h1', { type: "lines,words", mask: 'lines', wordsClass: "h1-word…"
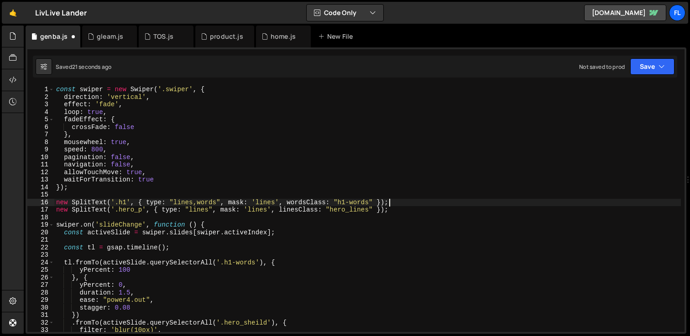
click at [405, 203] on div "const swiper = new Swiper ( '.swiper' , { direction : 'vertical' , effect : 'fa…" at bounding box center [367, 216] width 626 height 261
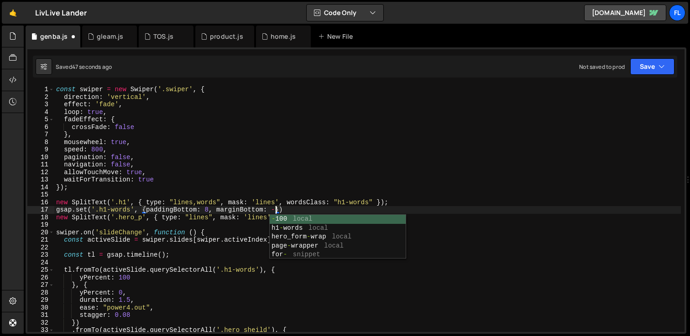
scroll to position [0, 16]
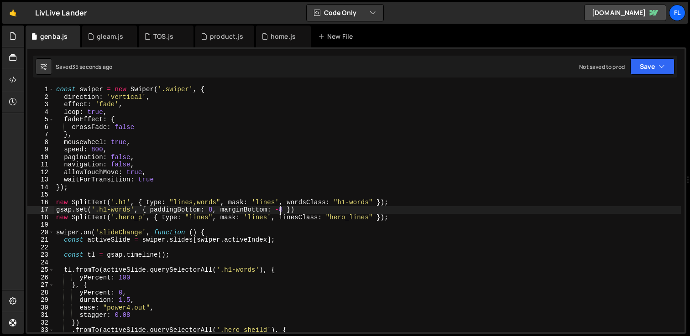
click at [57, 202] on div "const swiper = new Swiper ( '.swiper' , { direction : 'vertical' , effect : 'fa…" at bounding box center [367, 216] width 626 height 261
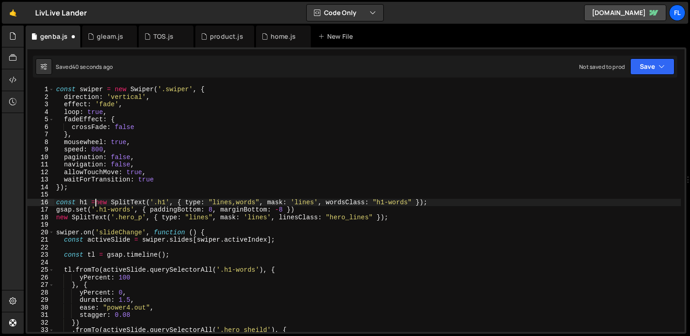
scroll to position [0, 3]
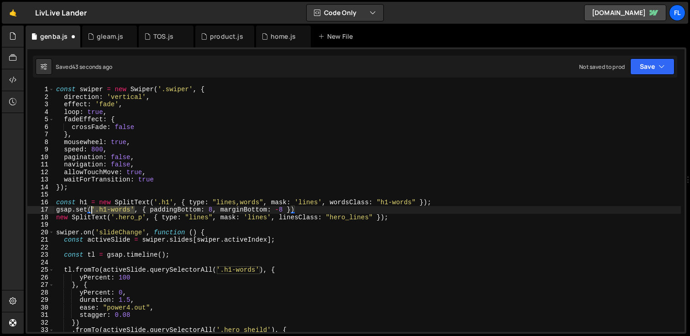
drag, startPoint x: 134, startPoint y: 210, endPoint x: 93, endPoint y: 211, distance: 41.1
click at [93, 211] on div "const swiper = new Swiper ( '.swiper' , { direction : 'vertical' , effect : 'fa…" at bounding box center [367, 216] width 626 height 261
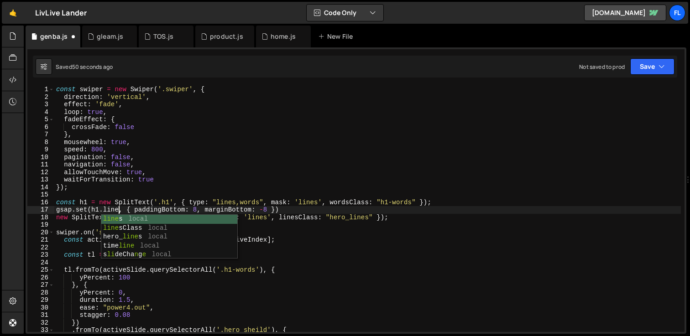
scroll to position [0, 4]
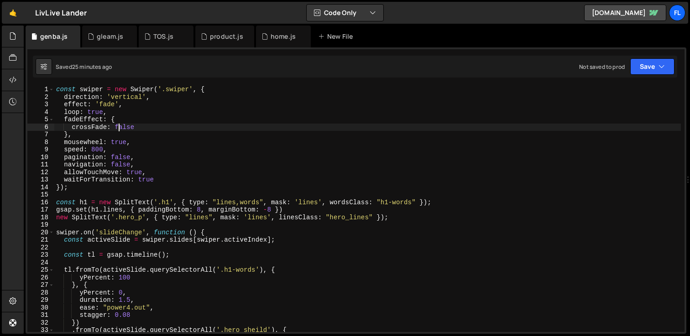
click at [119, 126] on div "const swiper = new Swiper ( '.swiper' , { direction : 'vertical' , effect : 'fa…" at bounding box center [367, 216] width 626 height 261
type textarea "crossFade: true"
